Goal: Task Accomplishment & Management: Complete application form

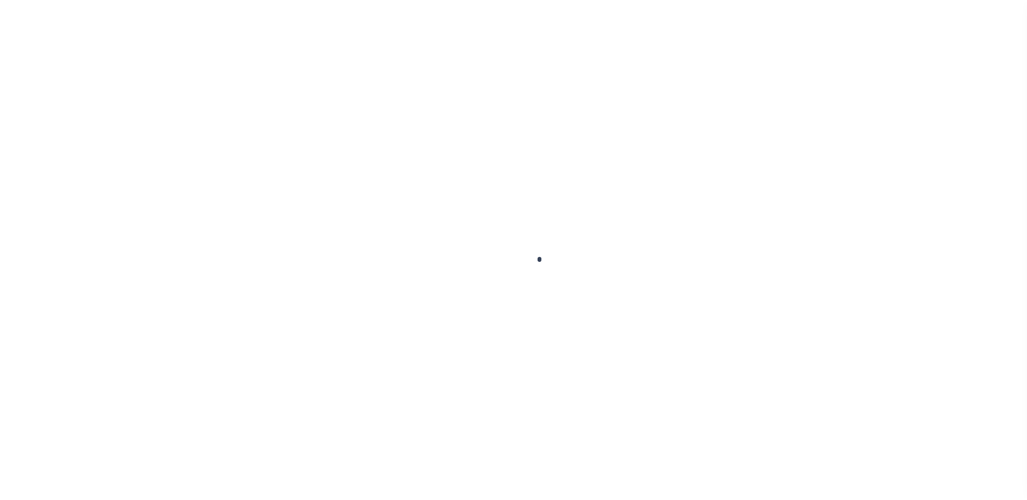
scroll to position [27, 0]
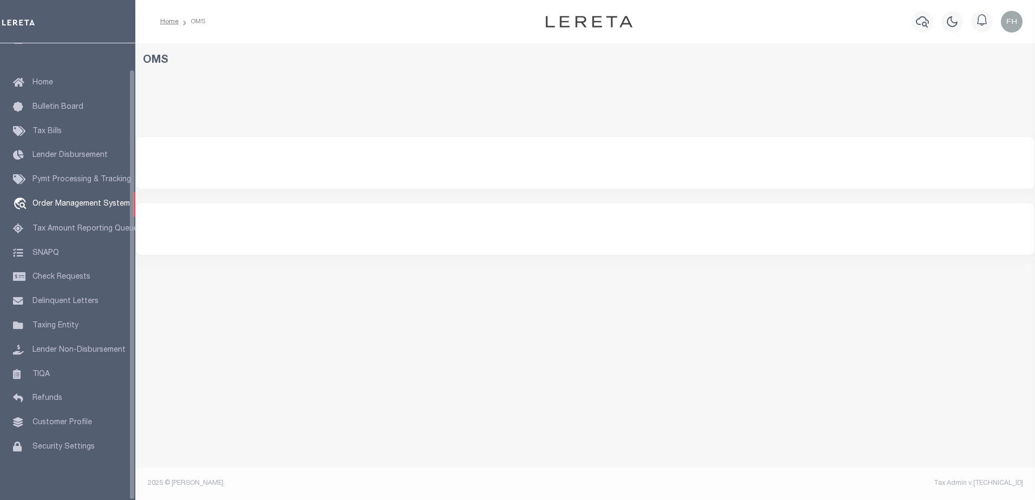
select select "200"
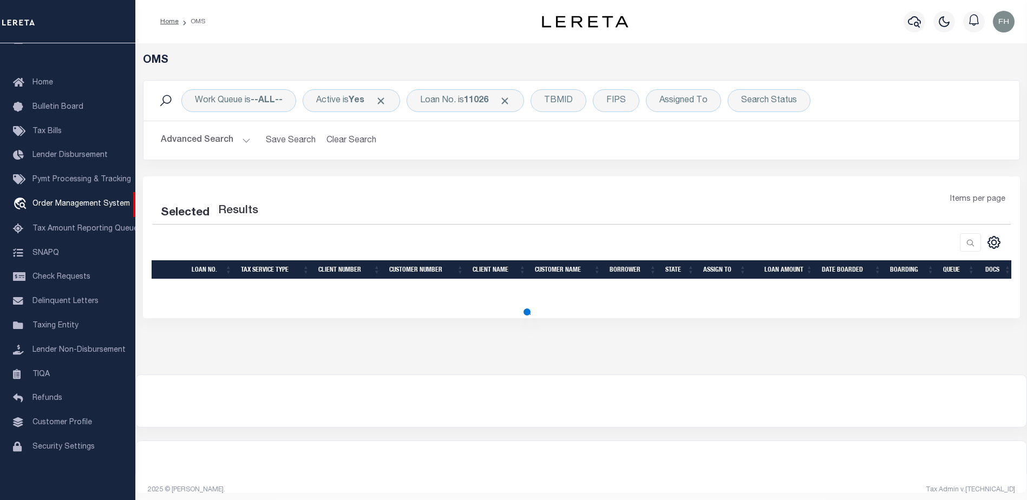
select select "200"
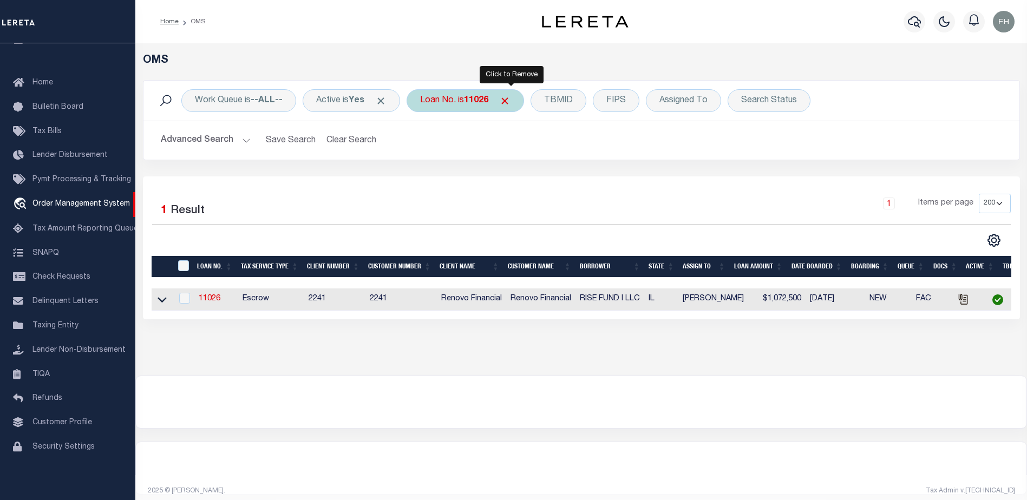
click at [511, 98] on span "Click to Remove" at bounding box center [504, 100] width 11 height 11
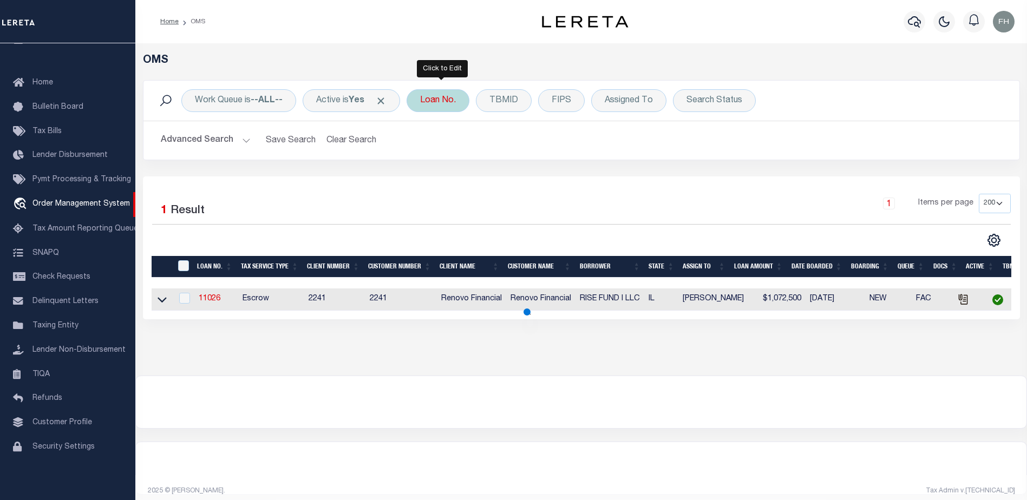
click at [466, 99] on div "Loan No." at bounding box center [438, 100] width 63 height 23
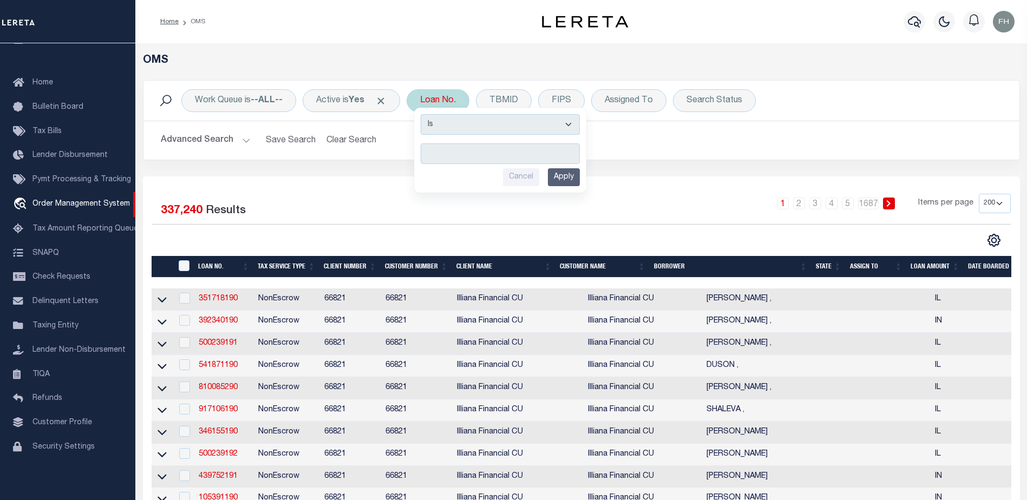
type input "11604046"
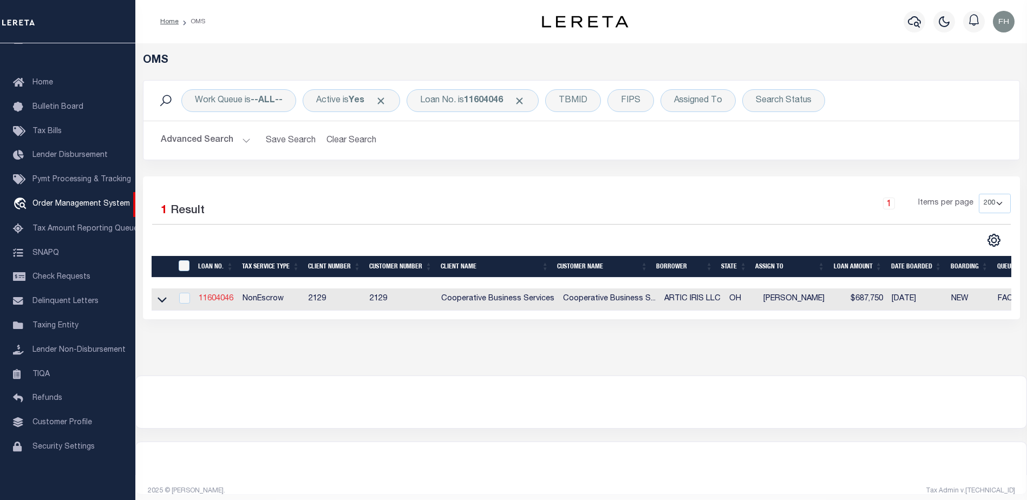
click at [207, 296] on link "11604046" at bounding box center [216, 299] width 35 height 8
type input "11604046"
type input "ARTIC IRIS LLC"
select select
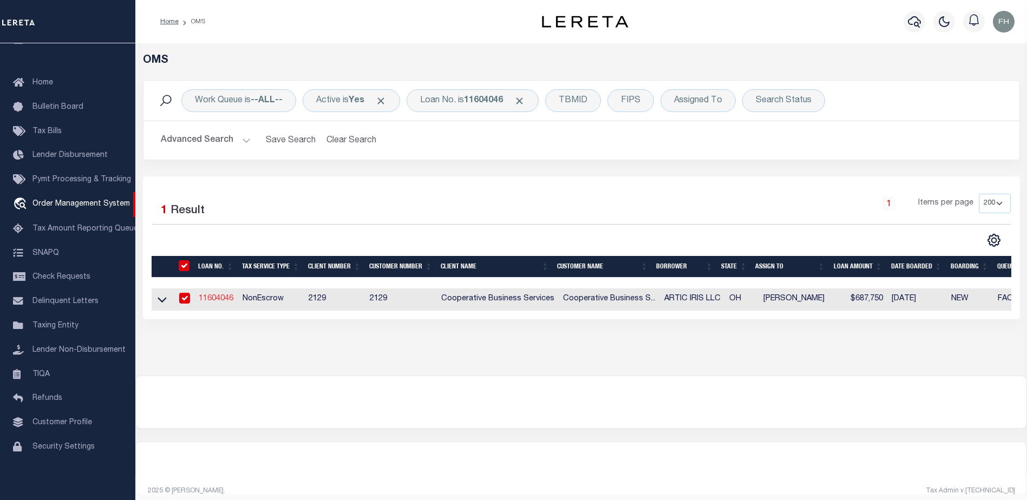
type input "[STREET_ADDRESS][PERSON_NAME]"
type input "[GEOGRAPHIC_DATA]"
select select "10"
select select "NonEscrow"
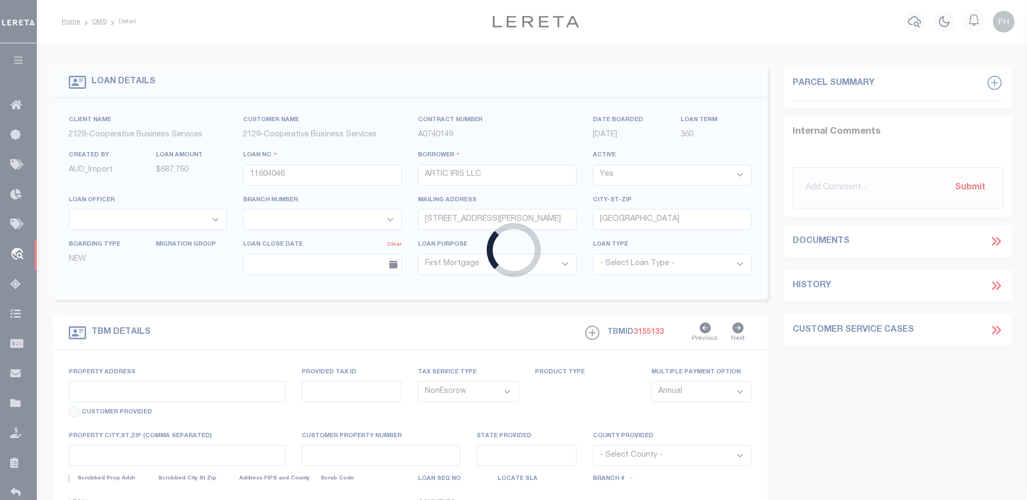
select select "21254"
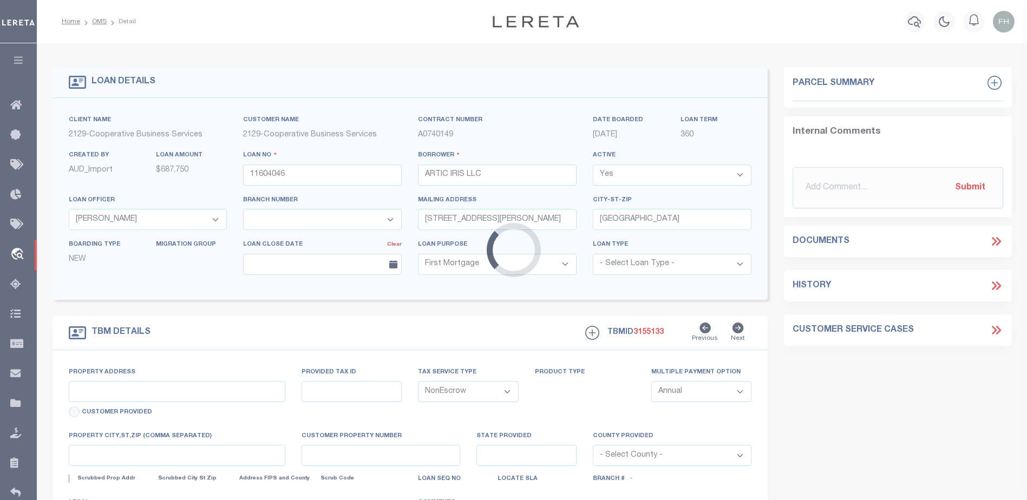
type input "1432,[STREET_ADDRESS][PERSON_NAME]"
select select
type input "[GEOGRAPHIC_DATA], [GEOGRAPHIC_DATA] 43612"
type input "6563"
type input "OH"
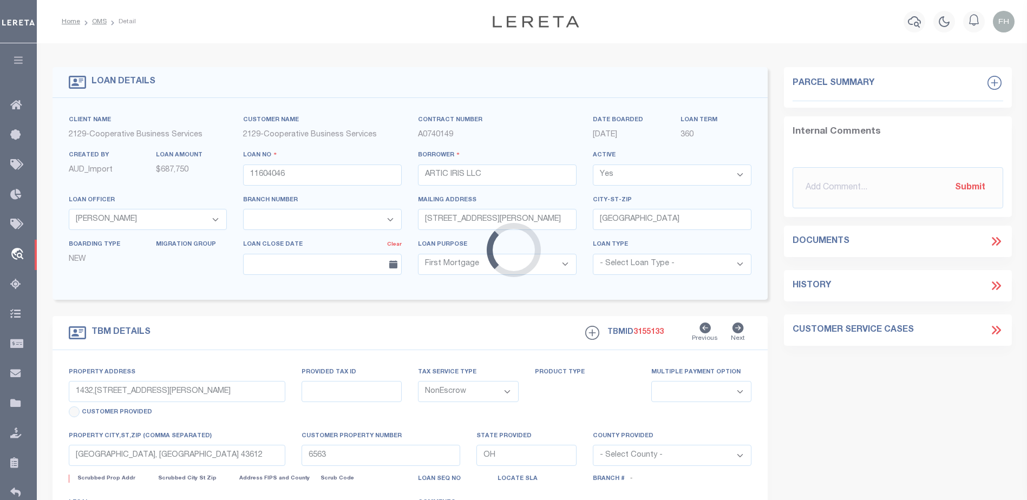
select select
select select "3334"
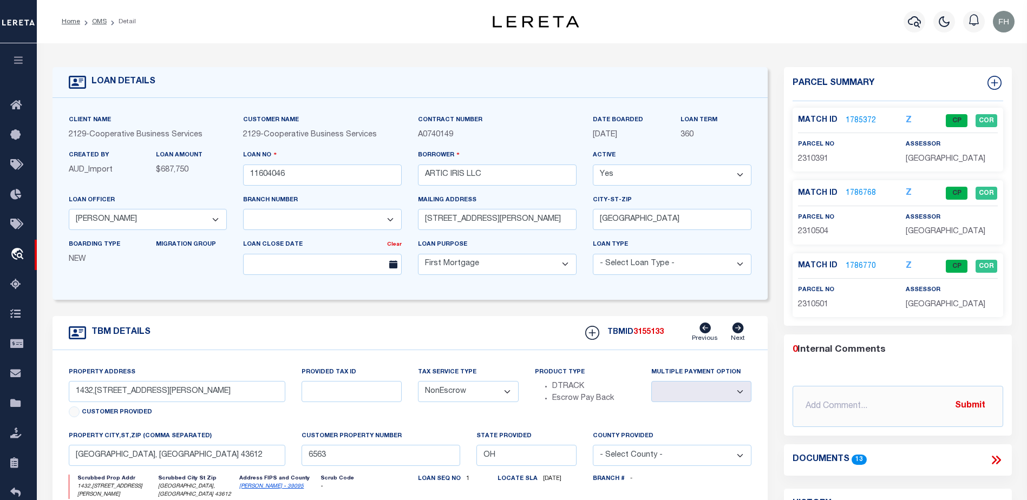
click at [865, 118] on link "1785372" at bounding box center [861, 120] width 30 height 11
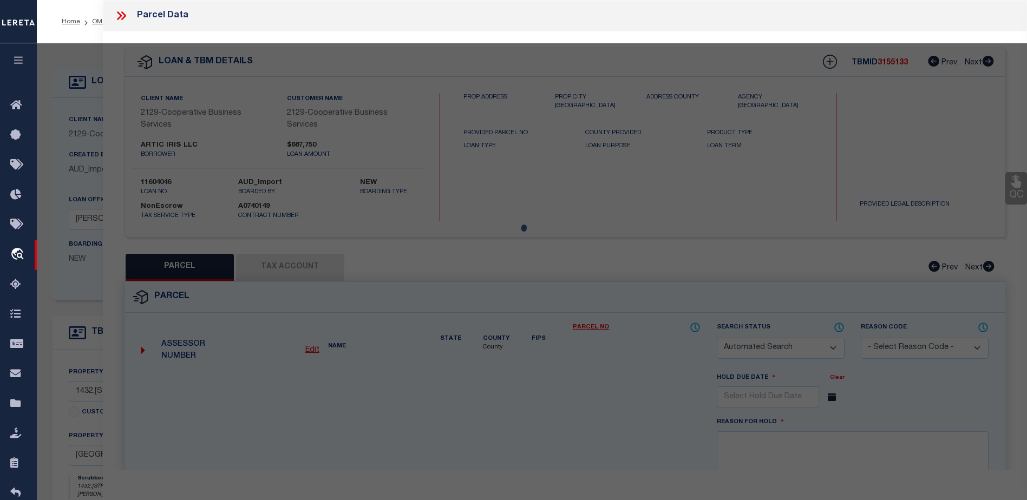
checkbox input "false"
select select "CP"
type input "ARCTIC IRIS LLC"
select select
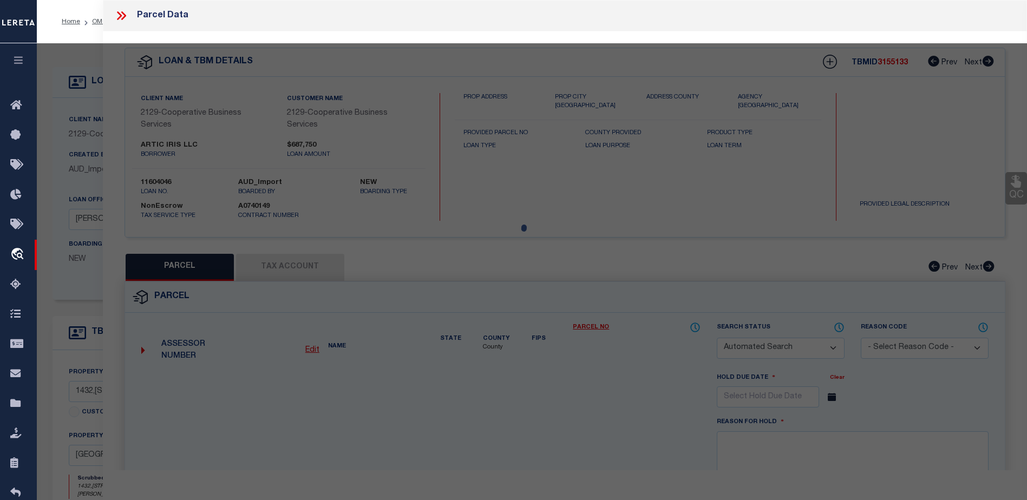
type input "1539 BROOKE PARK DR"
checkbox input "false"
type input "TOLEDO OH 43612"
type textarea "[PERSON_NAME] PLAT 1 LOT 19"
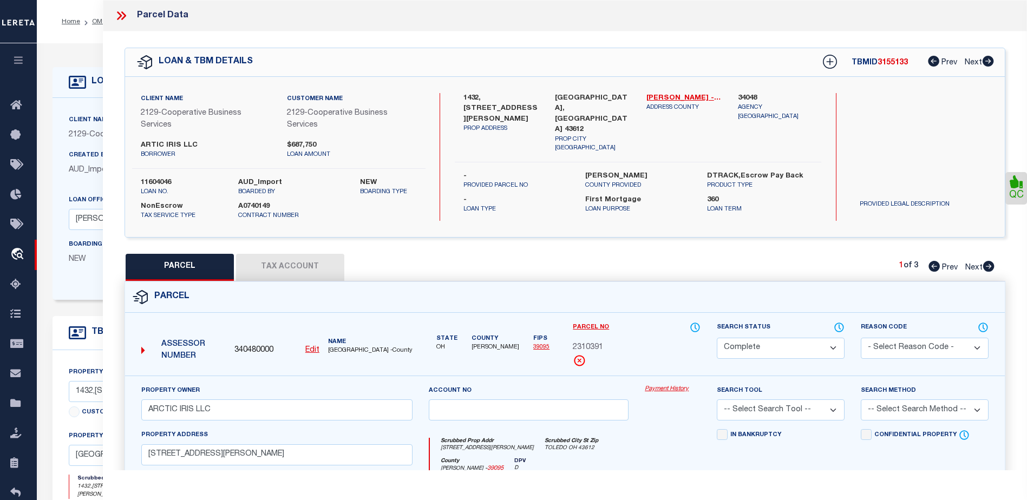
click at [669, 387] on link "Payment History" at bounding box center [673, 389] width 56 height 9
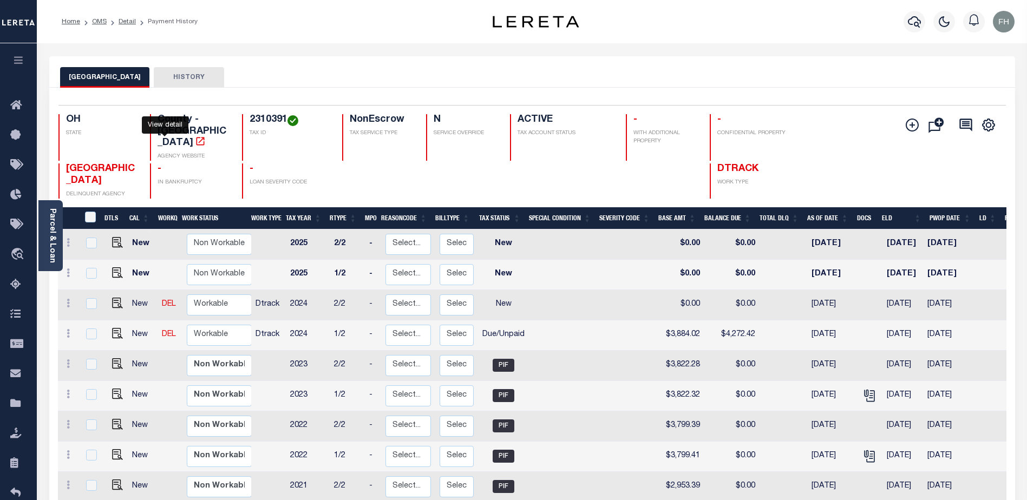
click at [195, 136] on icon "" at bounding box center [200, 141] width 11 height 11
click at [92, 18] on link "OMS" at bounding box center [99, 21] width 15 height 6
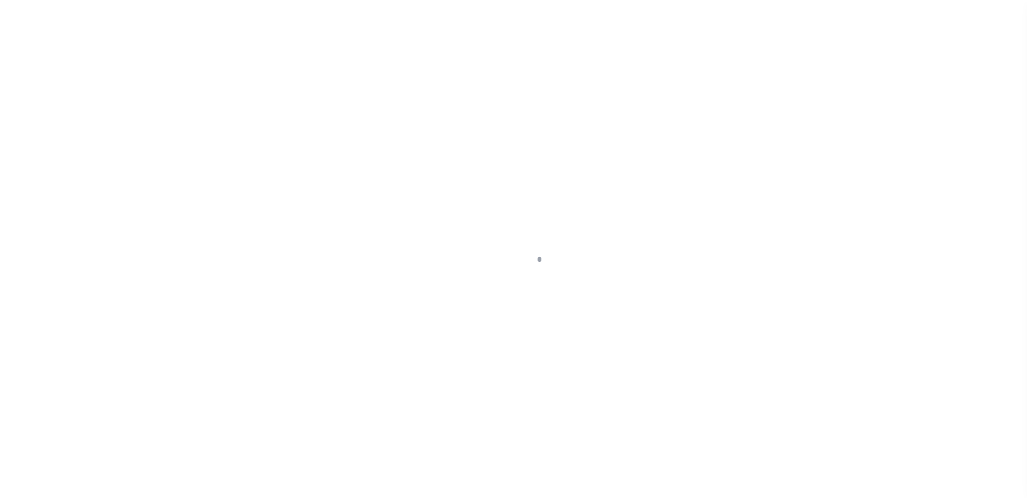
scroll to position [27, 0]
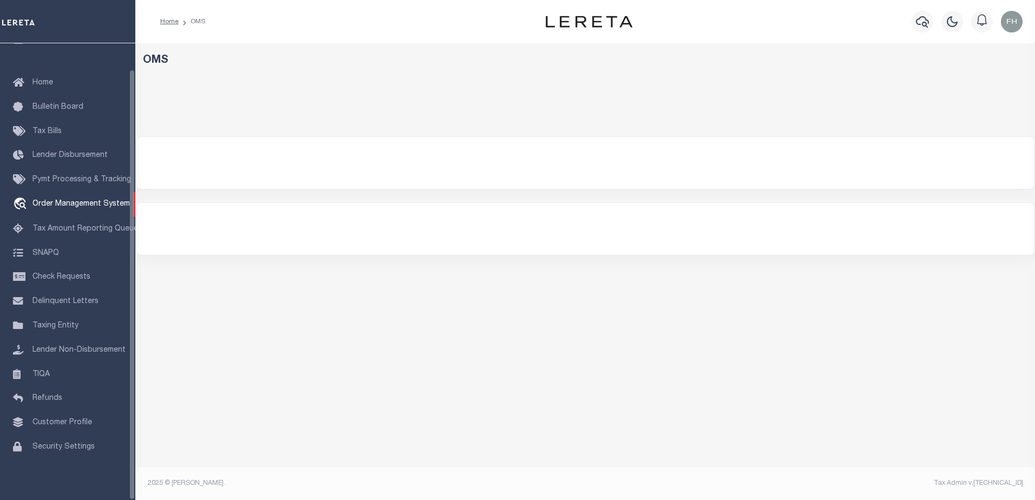
select select "200"
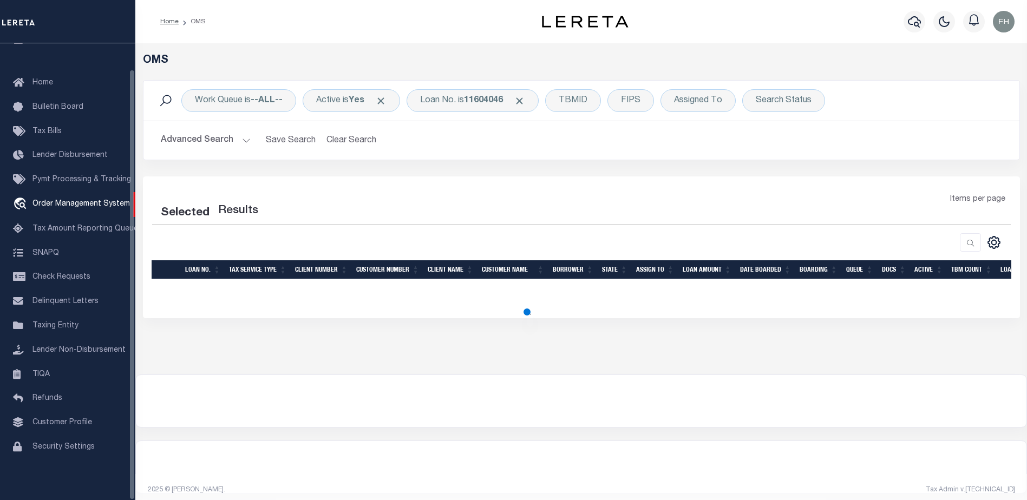
select select "200"
